Goal: Information Seeking & Learning: Learn about a topic

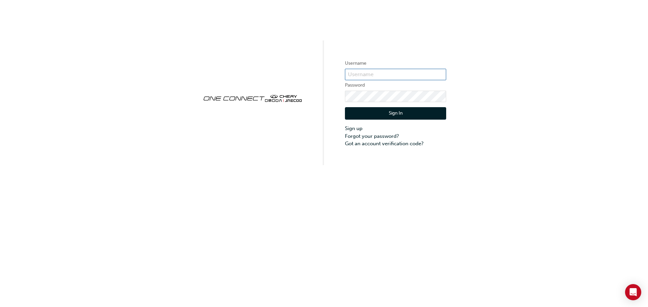
click at [396, 69] on input "text" at bounding box center [395, 74] width 101 height 11
click at [395, 75] on input "text" at bounding box center [395, 74] width 101 height 11
click at [393, 76] on input "text" at bounding box center [395, 74] width 101 height 11
type input "ONE00538"
click at [292, 73] on div "Username ONE00538 Password Sign In Sign up Forgot your password? Got an account…" at bounding box center [324, 82] width 648 height 165
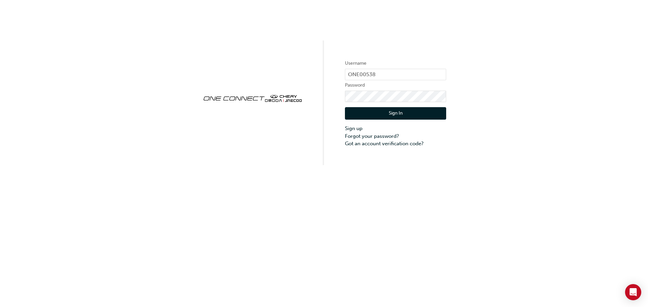
click at [388, 118] on button "Sign In" at bounding box center [395, 113] width 101 height 13
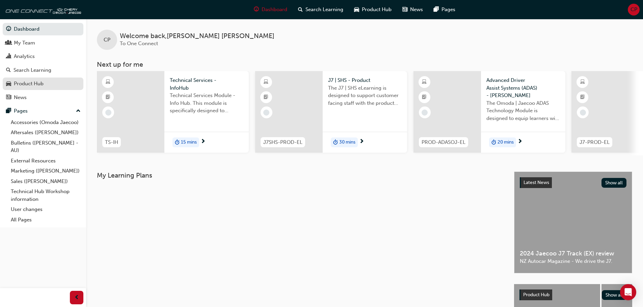
click at [69, 85] on div "Product Hub" at bounding box center [43, 84] width 74 height 8
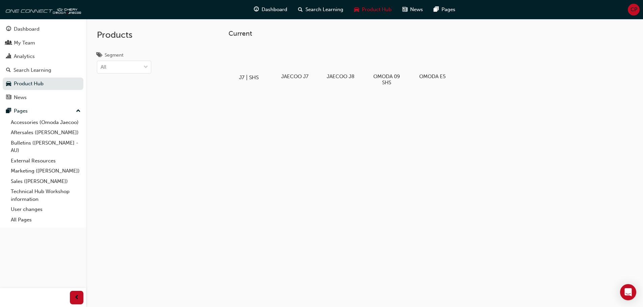
click at [247, 60] on div at bounding box center [248, 58] width 37 height 27
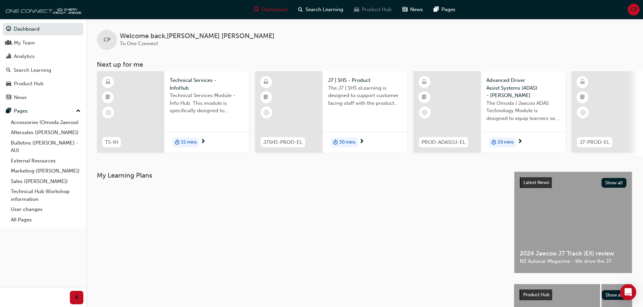
click at [364, 7] on span "Product Hub" at bounding box center [377, 10] width 30 height 8
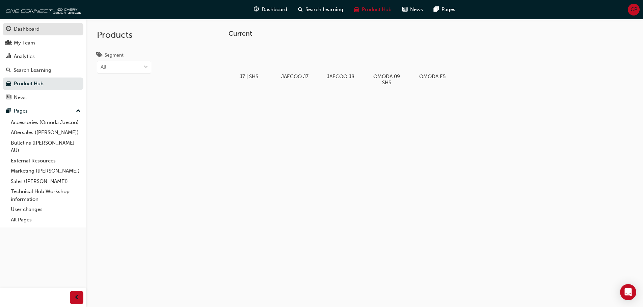
click at [27, 26] on div "Dashboard" at bounding box center [27, 29] width 26 height 8
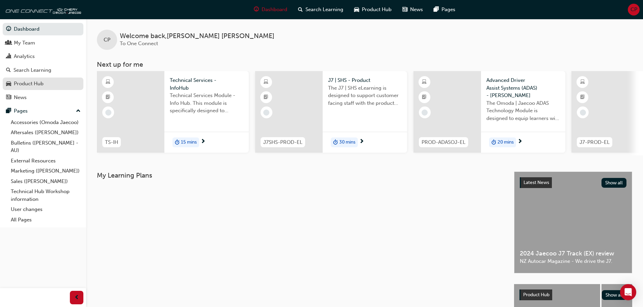
click at [50, 84] on div "Product Hub" at bounding box center [43, 84] width 74 height 8
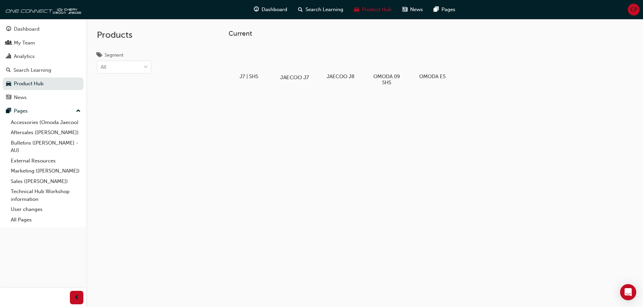
click at [301, 65] on div at bounding box center [294, 58] width 37 height 27
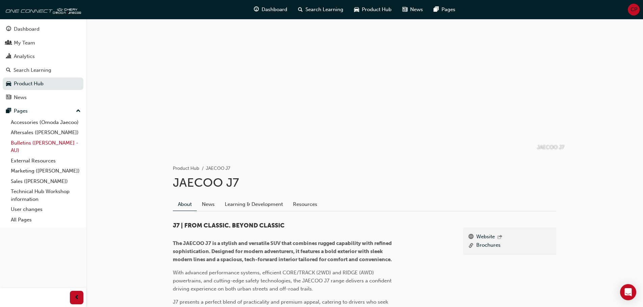
click at [38, 144] on link "Bulletins ([PERSON_NAME] - AU)" at bounding box center [45, 147] width 75 height 18
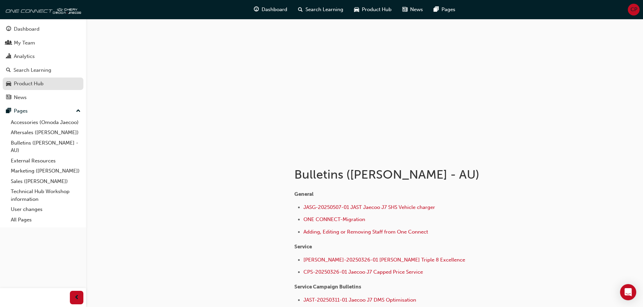
click at [25, 86] on div "Product Hub" at bounding box center [29, 84] width 30 height 8
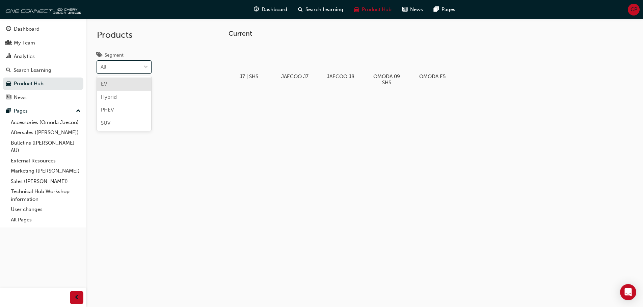
click at [108, 71] on div "All" at bounding box center [119, 67] width 44 height 12
click at [101, 70] on input "Segment option EV focused, 1 of 4. 4 results available. Use Up and Down to choo…" at bounding box center [101, 67] width 1 height 6
click at [108, 71] on div "All" at bounding box center [119, 67] width 44 height 12
click at [101, 70] on input "Segment 0 results available. Select is focused ,type to refine list, press Down…" at bounding box center [101, 67] width 1 height 6
click at [52, 192] on link "Technical Hub Workshop information" at bounding box center [45, 196] width 75 height 18
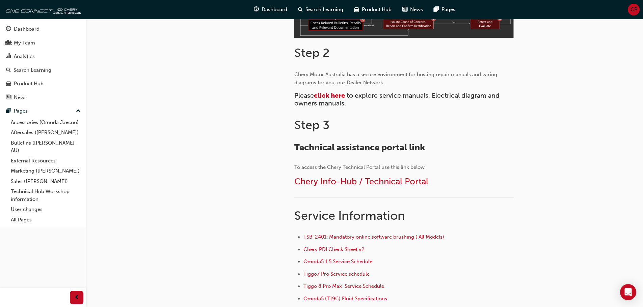
scroll to position [239, 0]
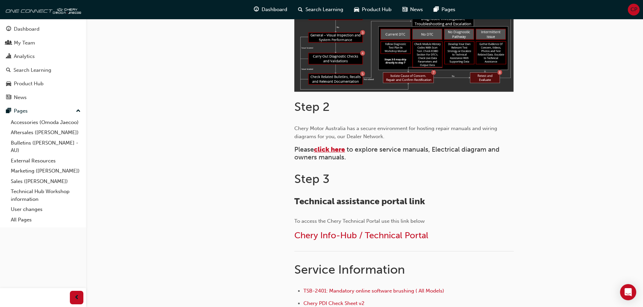
click at [330, 148] on span "click here" at bounding box center [329, 150] width 31 height 8
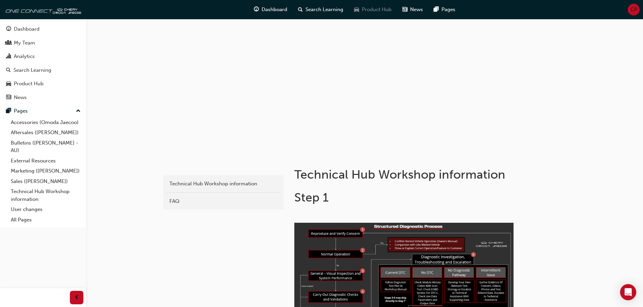
click at [377, 9] on span "Product Hub" at bounding box center [377, 10] width 30 height 8
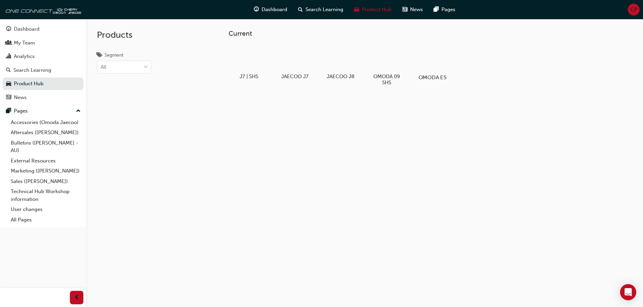
click at [433, 63] on div at bounding box center [431, 58] width 37 height 27
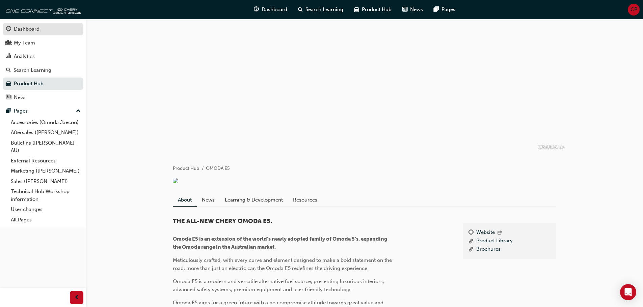
click at [39, 28] on div "Dashboard" at bounding box center [27, 29] width 26 height 8
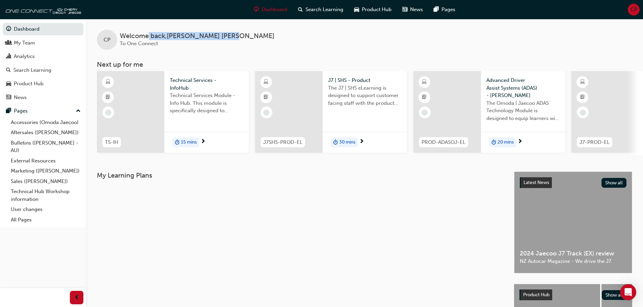
drag, startPoint x: 204, startPoint y: 35, endPoint x: 150, endPoint y: 36, distance: 54.7
click at [150, 36] on div "CP Welcome back , Clive Penny To One Connect" at bounding box center [364, 34] width 557 height 31
click at [196, 39] on span "Welcome back , Clive Penny" at bounding box center [197, 36] width 155 height 8
click at [31, 195] on link "Technical Hub Workshop information" at bounding box center [45, 196] width 75 height 18
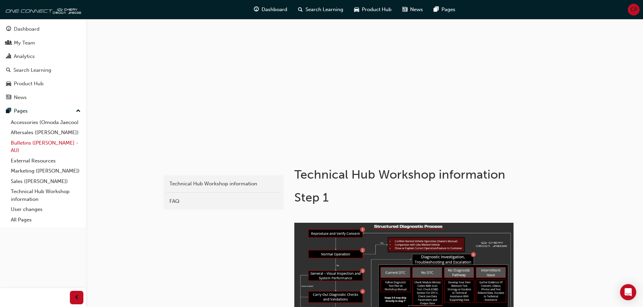
click at [35, 142] on link "Bulletins ([PERSON_NAME] - AU)" at bounding box center [45, 147] width 75 height 18
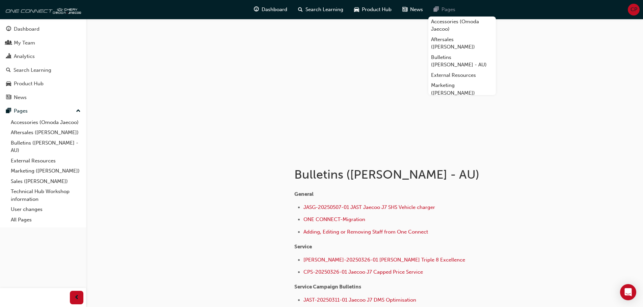
click at [442, 7] on span "Pages" at bounding box center [448, 10] width 14 height 8
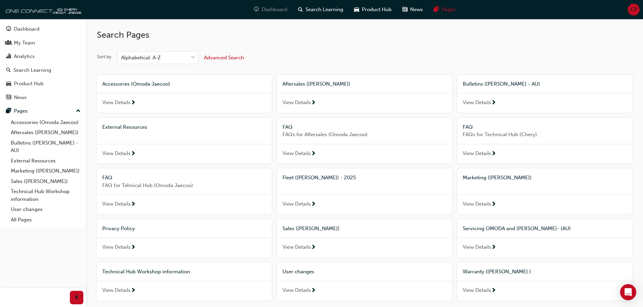
click at [277, 8] on span "Dashboard" at bounding box center [275, 10] width 26 height 8
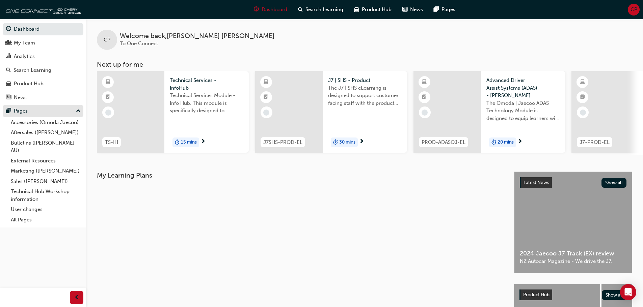
click at [20, 114] on div "Pages" at bounding box center [21, 111] width 14 height 8
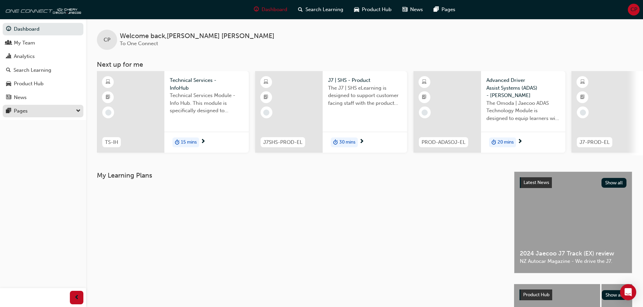
click at [20, 114] on div "Pages" at bounding box center [21, 111] width 14 height 8
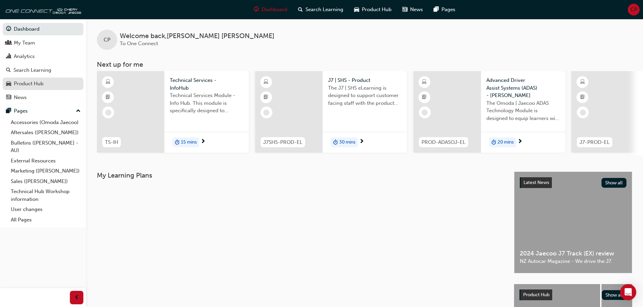
click at [21, 87] on div "Product Hub" at bounding box center [29, 84] width 30 height 8
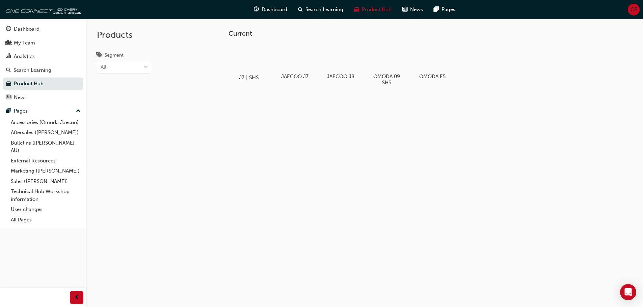
click at [255, 62] on div at bounding box center [248, 58] width 37 height 27
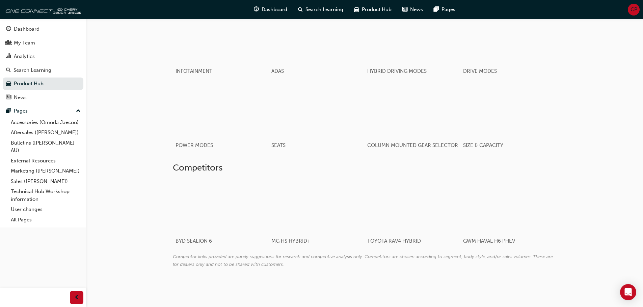
scroll to position [844, 0]
click at [196, 204] on div at bounding box center [212, 207] width 80 height 54
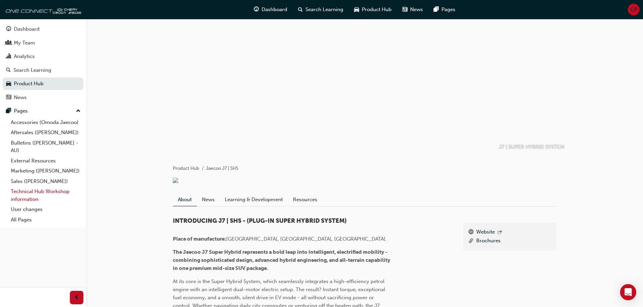
click at [27, 195] on link "Technical Hub Workshop information" at bounding box center [45, 196] width 75 height 18
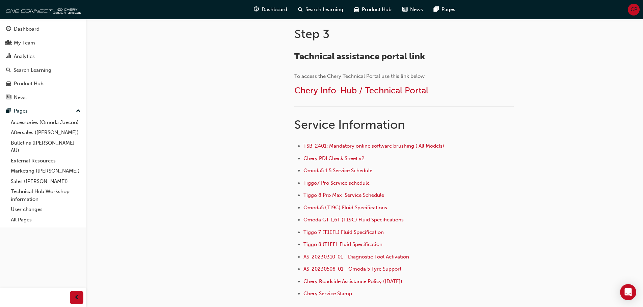
scroll to position [304, 0]
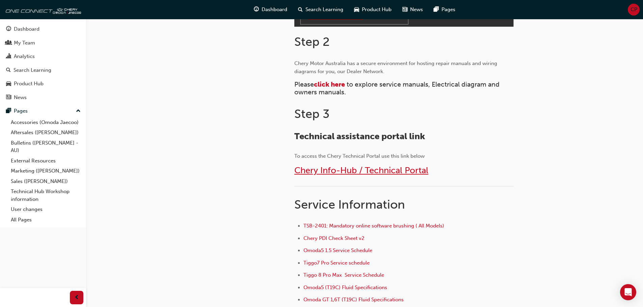
click at [343, 171] on span "Chery Info-Hub / Technical Portal" at bounding box center [361, 170] width 134 height 10
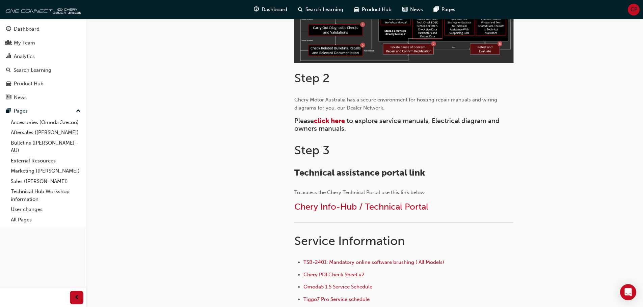
scroll to position [270, 0]
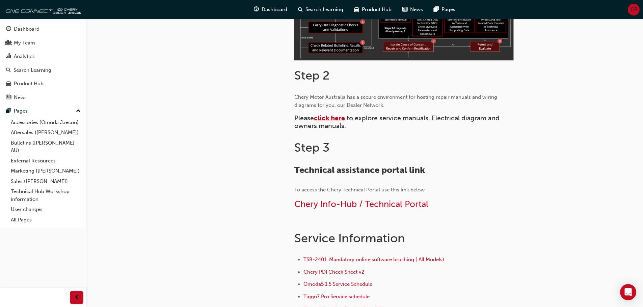
click at [342, 117] on span "click here" at bounding box center [329, 118] width 31 height 8
